Goal: Information Seeking & Learning: Learn about a topic

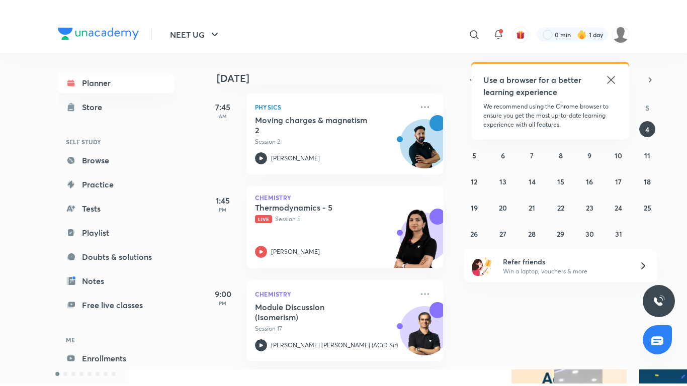
scroll to position [150, 0]
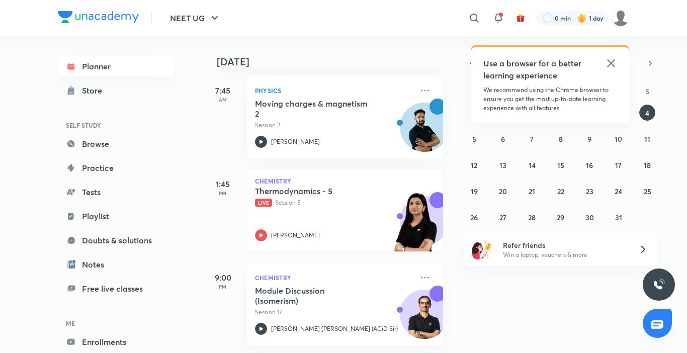
click at [258, 229] on icon at bounding box center [261, 235] width 12 height 12
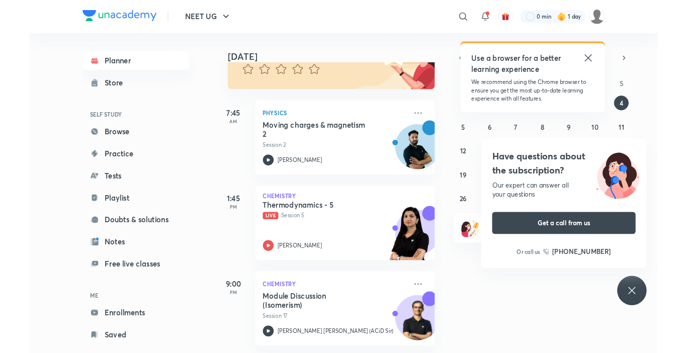
scroll to position [117, 0]
